Goal: Navigation & Orientation: Find specific page/section

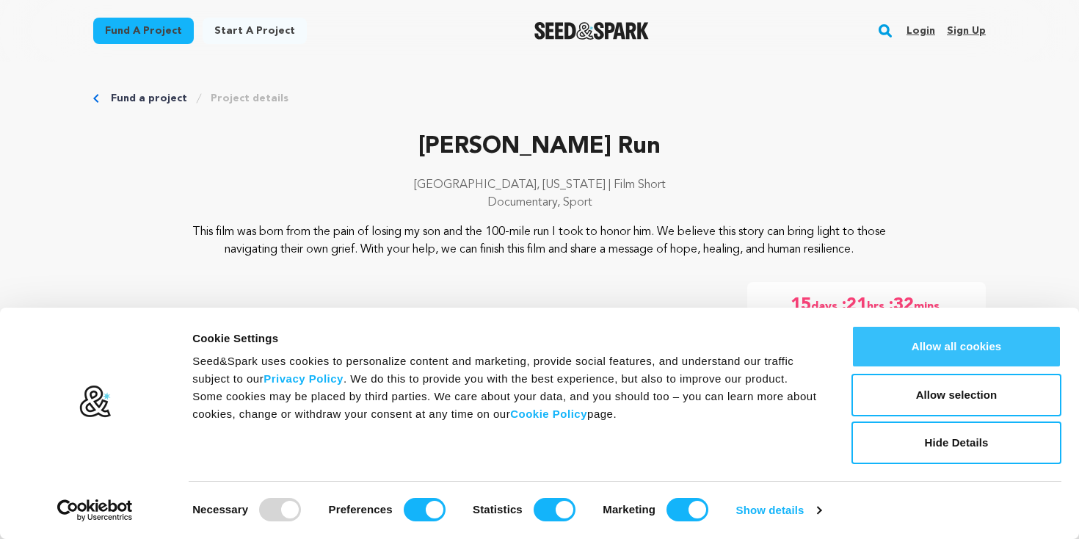
click at [962, 340] on button "Allow all cookies" at bounding box center [957, 346] width 210 height 43
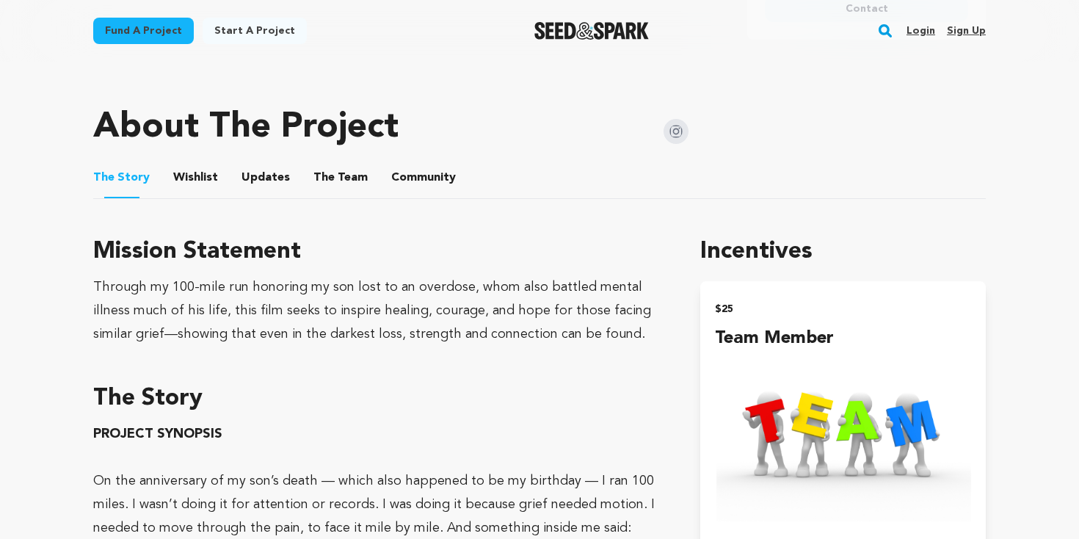
scroll to position [637, 0]
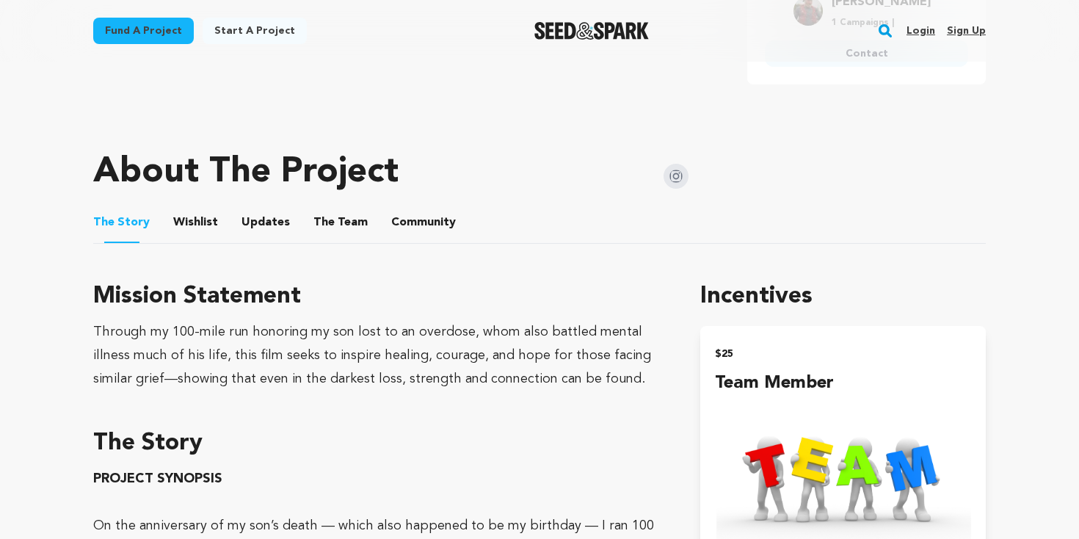
click at [343, 224] on button "The Team" at bounding box center [340, 225] width 35 height 35
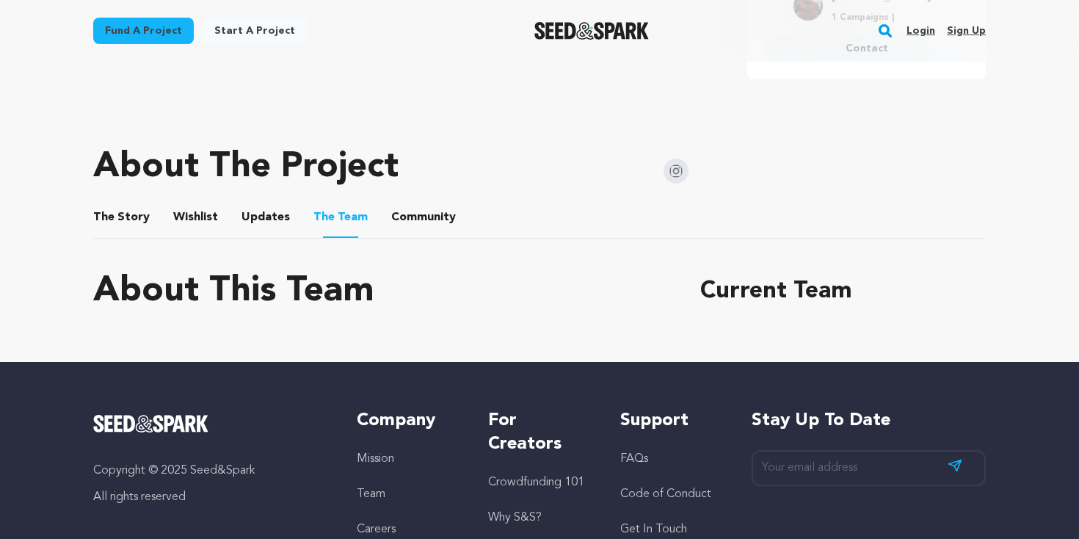
scroll to position [598, 0]
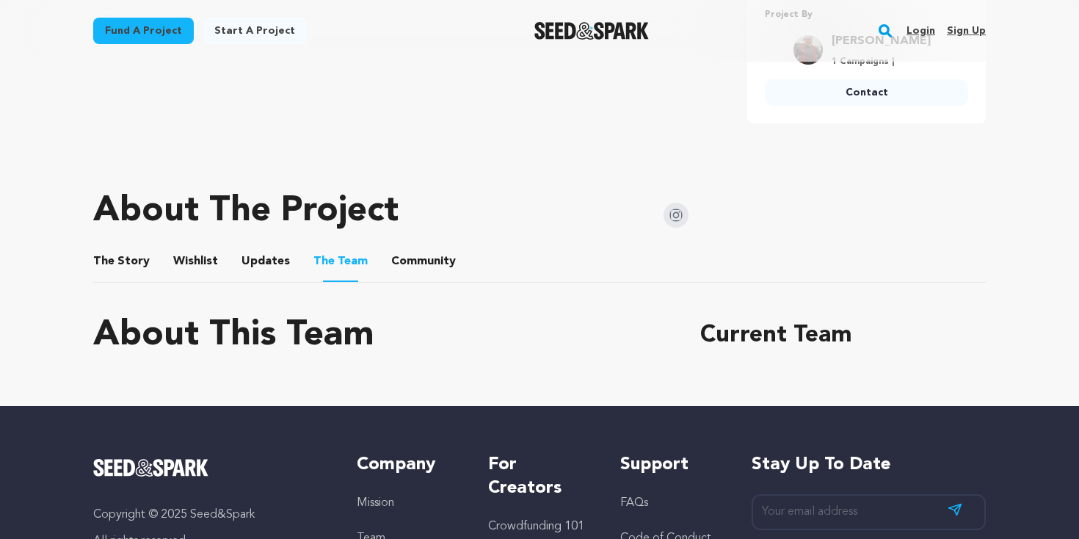
click at [205, 258] on button "Wishlist" at bounding box center [195, 264] width 35 height 35
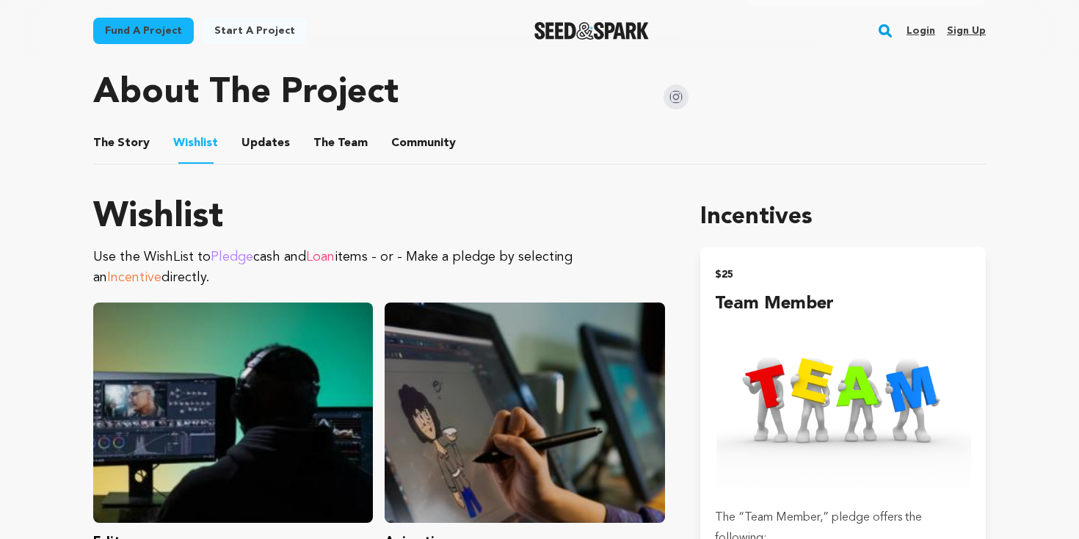
scroll to position [636, 0]
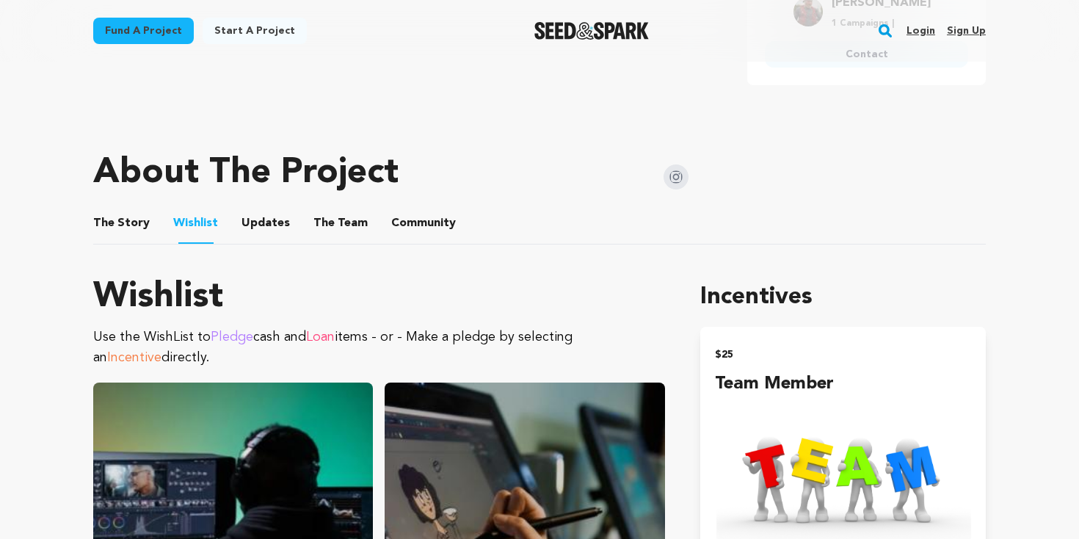
click at [261, 230] on button "Updates" at bounding box center [265, 225] width 35 height 35
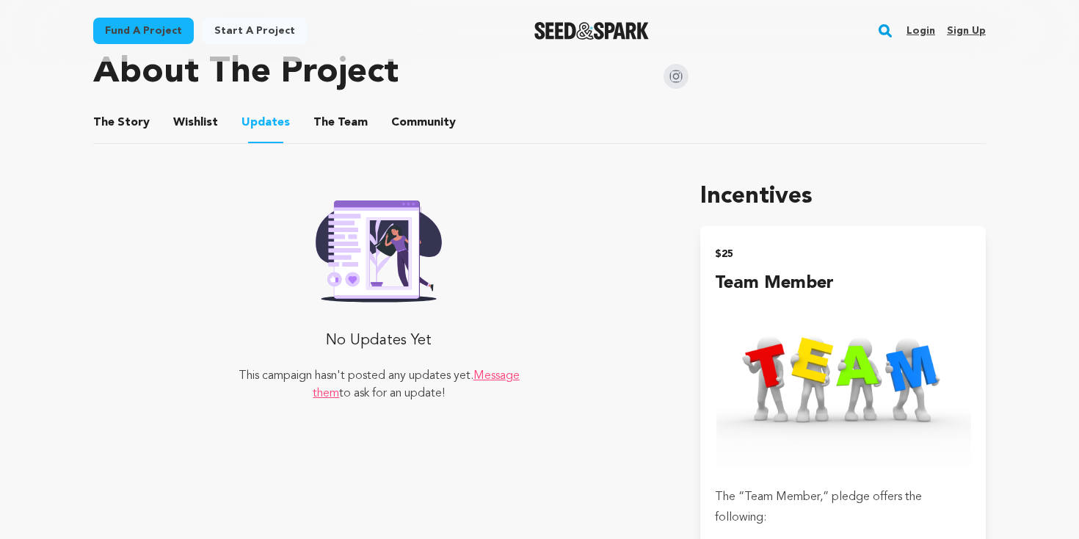
scroll to position [738, 0]
click at [330, 116] on button "The Team" at bounding box center [340, 124] width 35 height 35
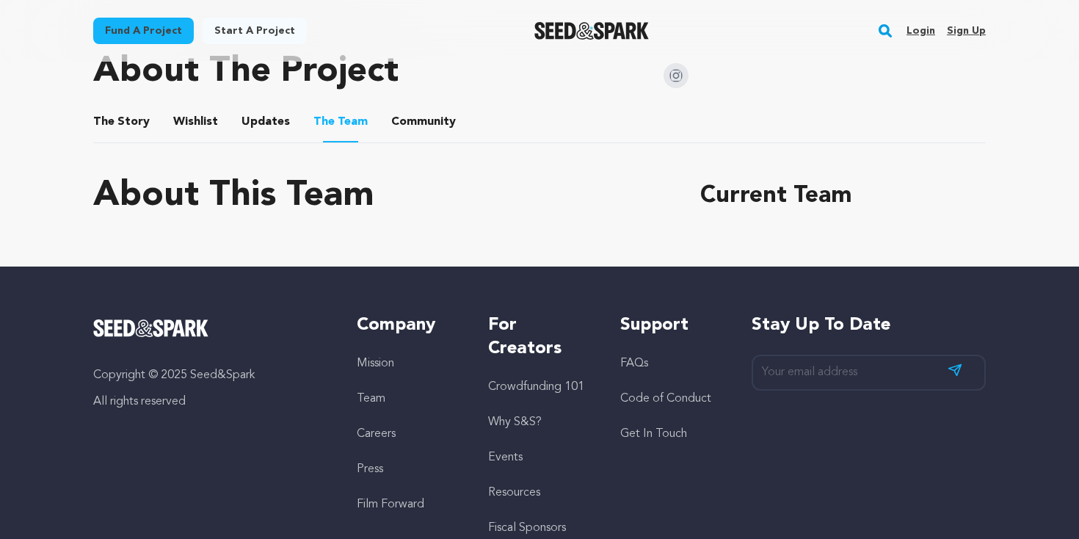
click at [412, 115] on button "Community" at bounding box center [423, 124] width 35 height 35
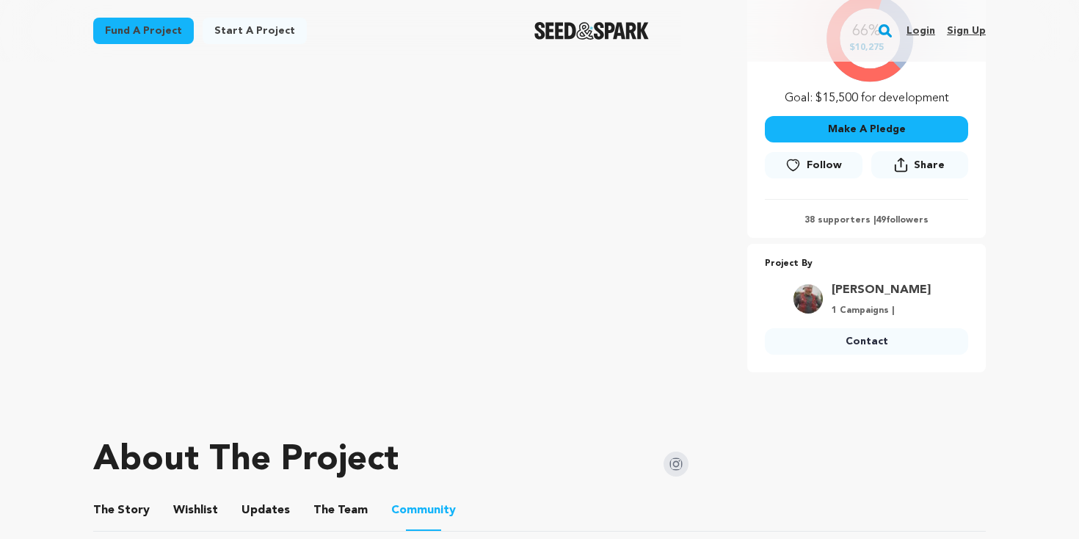
scroll to position [388, 0]
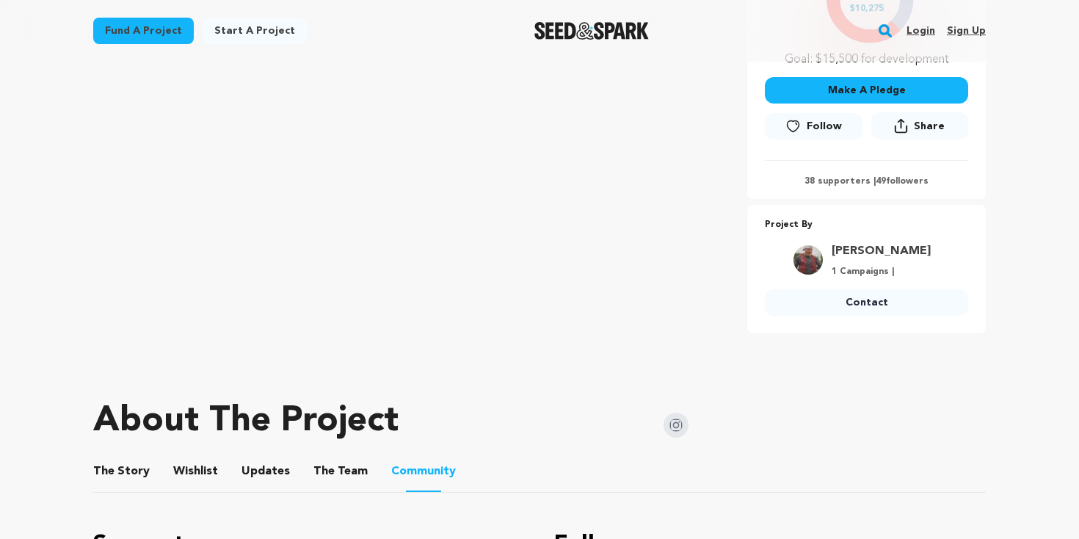
click at [130, 471] on button "The Story" at bounding box center [121, 474] width 35 height 35
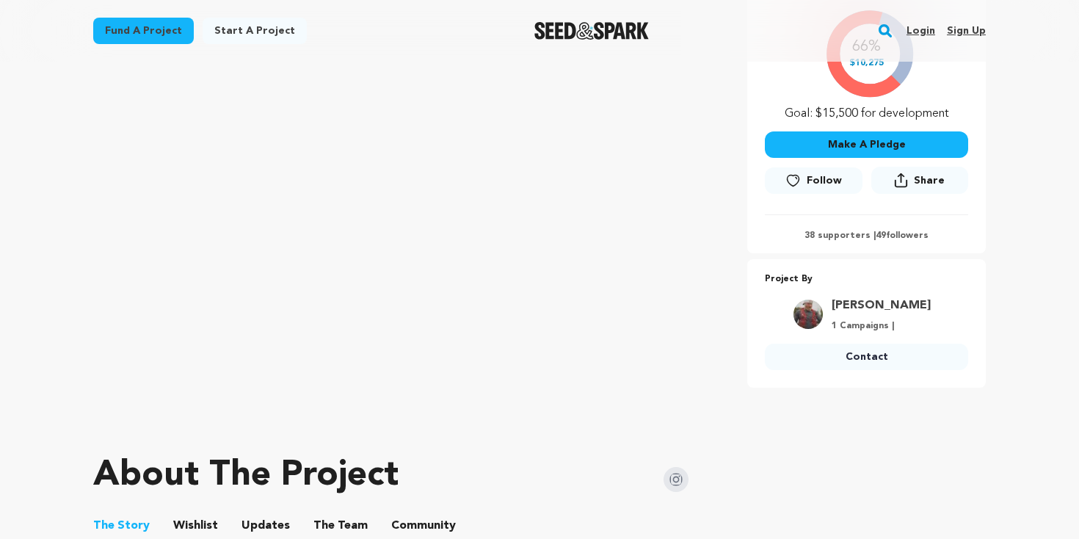
scroll to position [322, 0]
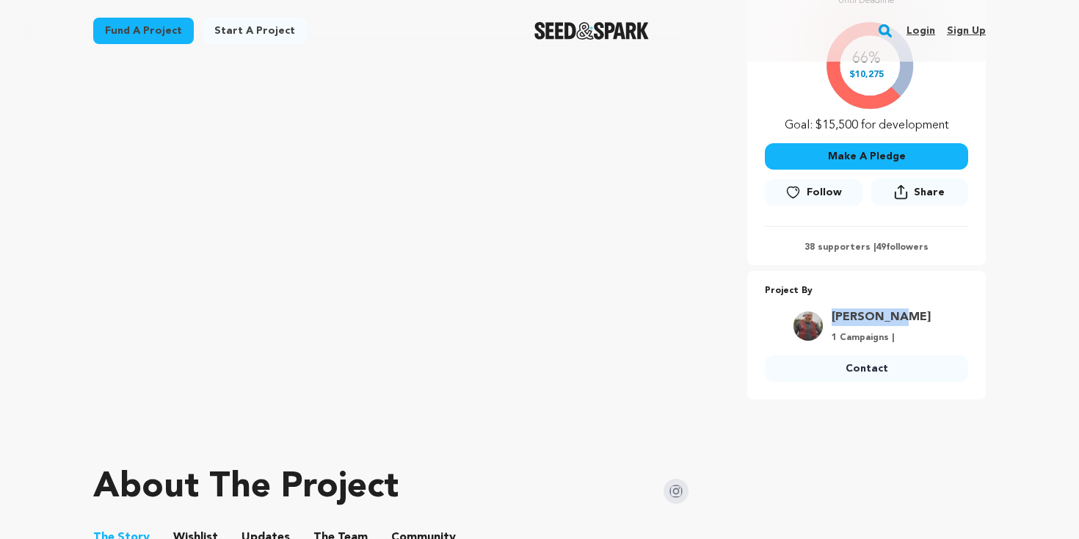
drag, startPoint x: 921, startPoint y: 312, endPoint x: 844, endPoint y: 313, distance: 77.1
click at [844, 313] on div "[PERSON_NAME] 1 Campaigns |" at bounding box center [881, 325] width 117 height 35
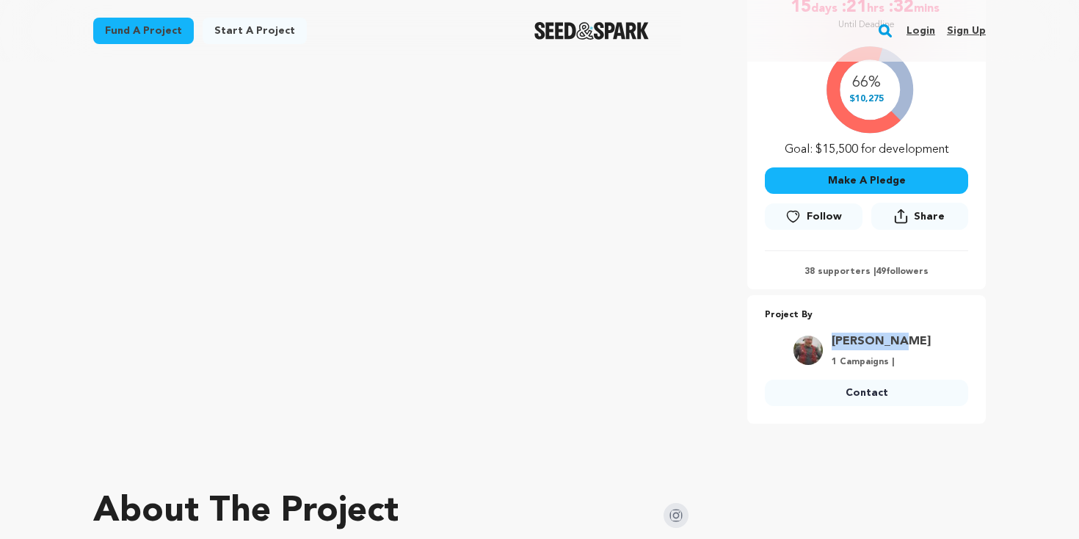
scroll to position [297, 0]
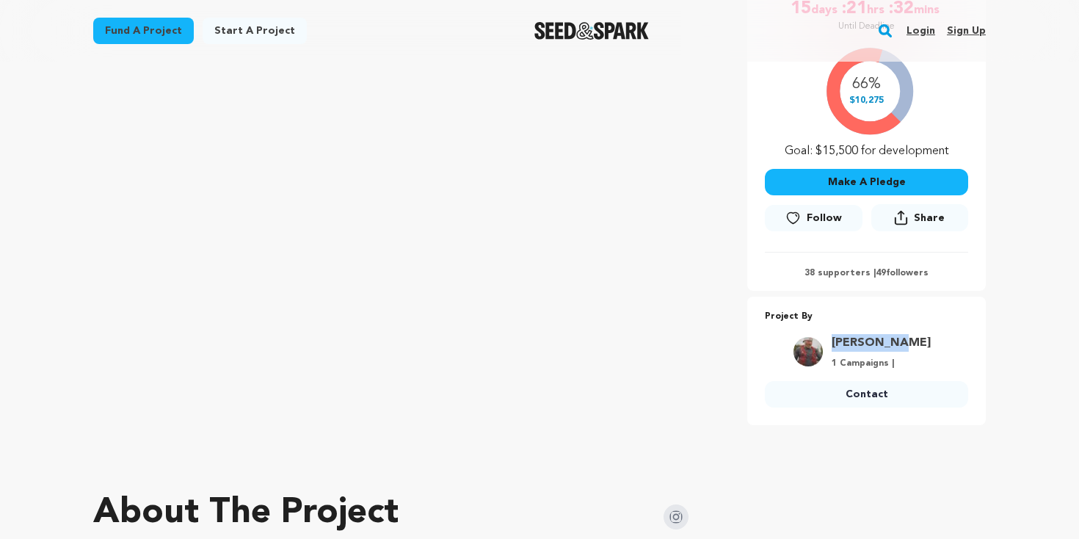
copy link "[PERSON_NAME]"
